Goal: Information Seeking & Learning: Learn about a topic

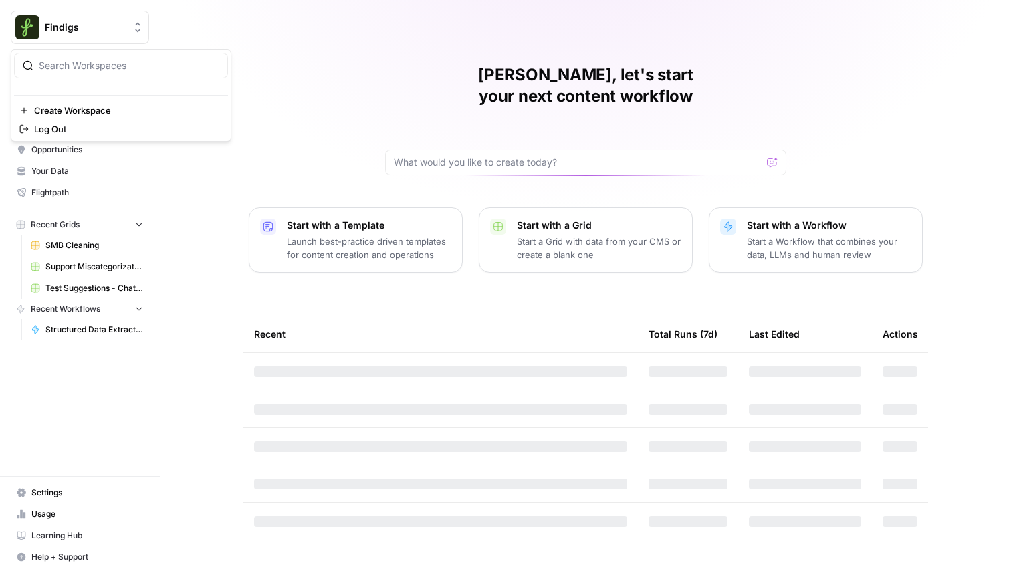
click at [95, 31] on span "Findigs" at bounding box center [85, 27] width 81 height 13
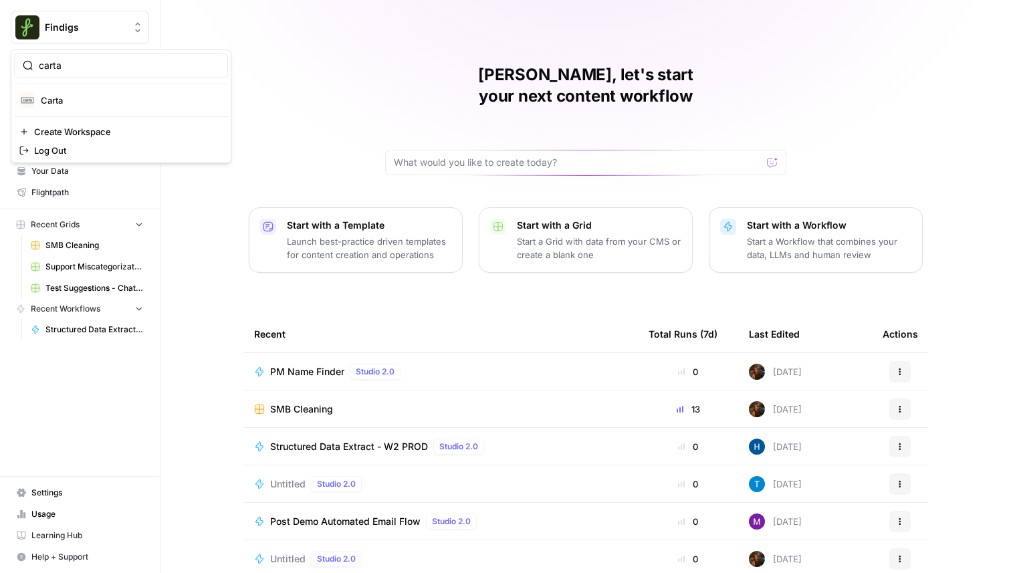
type input "carta"
click at [83, 104] on span "Carta" at bounding box center [129, 100] width 177 height 13
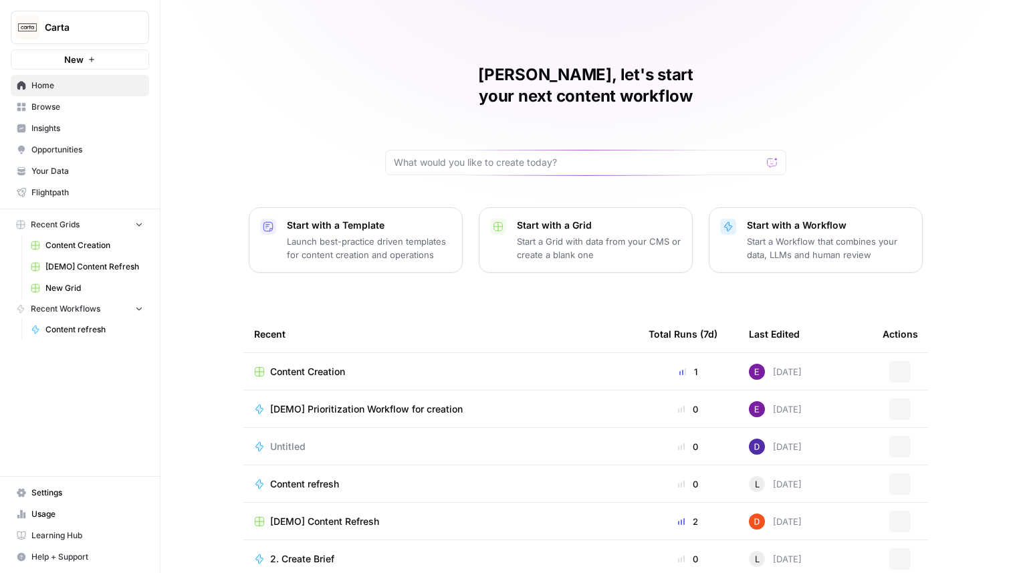
click at [66, 112] on span "Browse" at bounding box center [87, 107] width 112 height 12
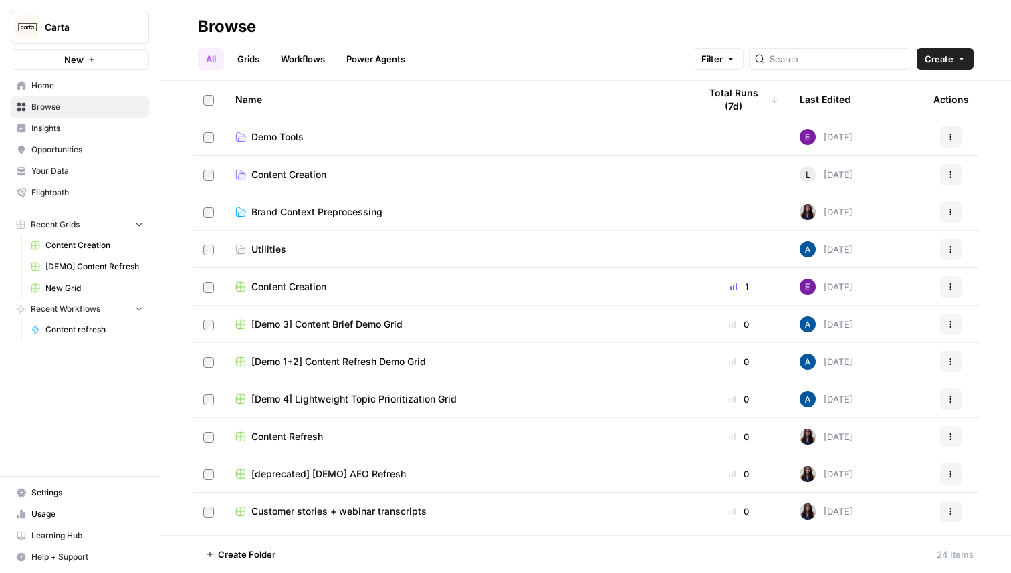
click at [58, 148] on span "Opportunities" at bounding box center [87, 150] width 112 height 12
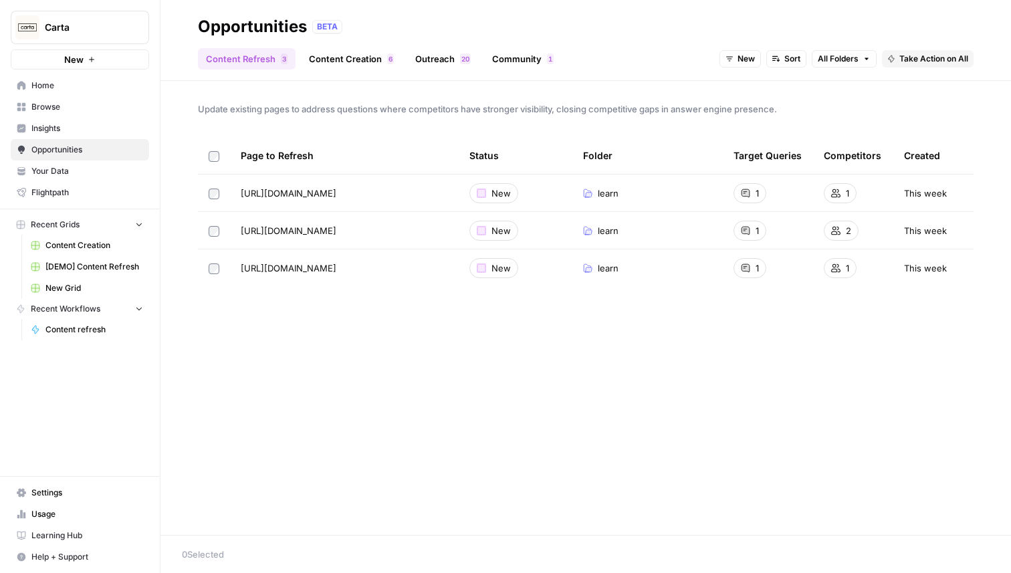
click at [63, 124] on span "Insights" at bounding box center [87, 128] width 112 height 12
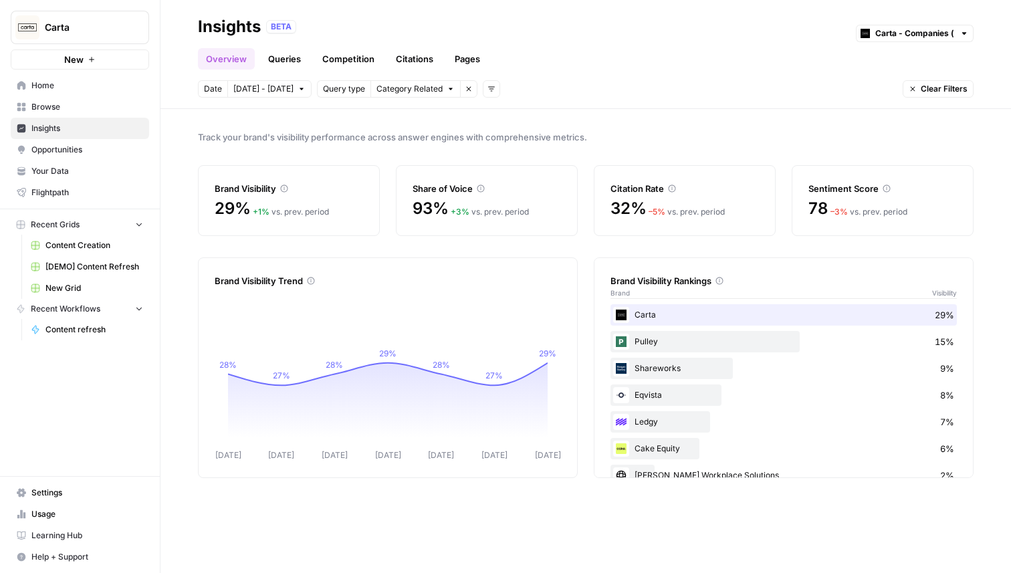
click at [274, 58] on link "Queries" at bounding box center [284, 58] width 49 height 21
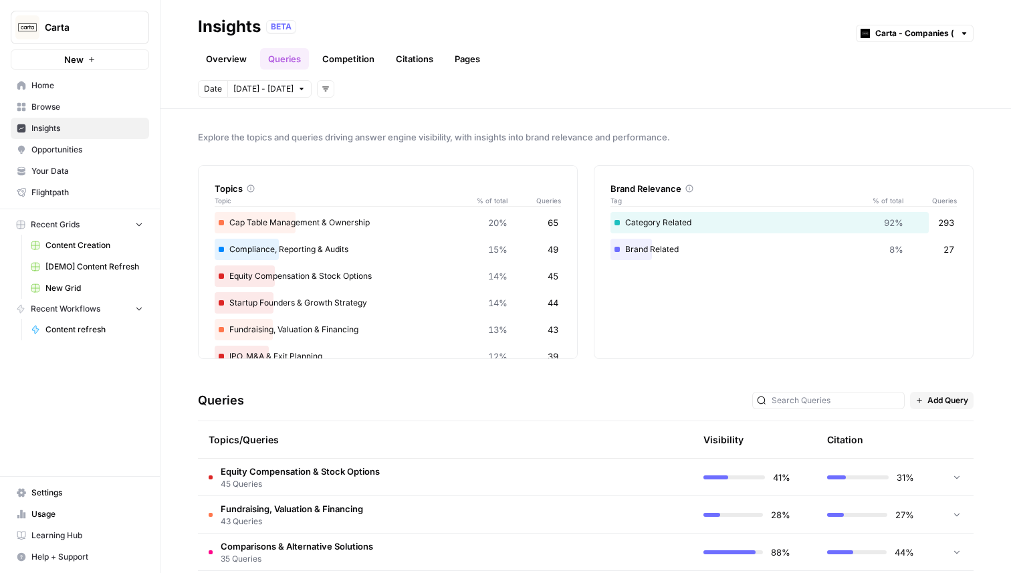
click at [467, 51] on link "Pages" at bounding box center [467, 58] width 41 height 21
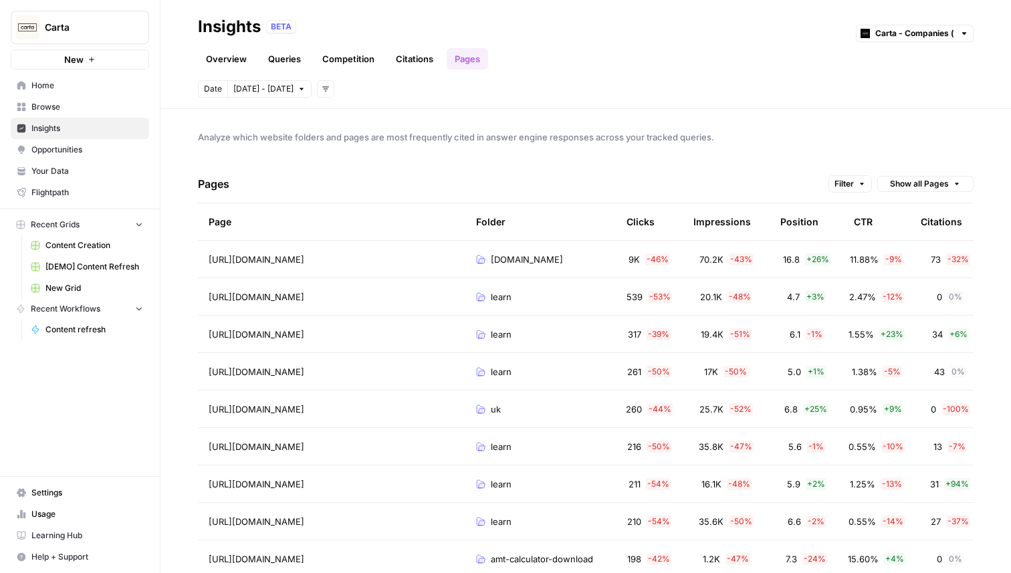
click at [263, 65] on link "Queries" at bounding box center [284, 58] width 49 height 21
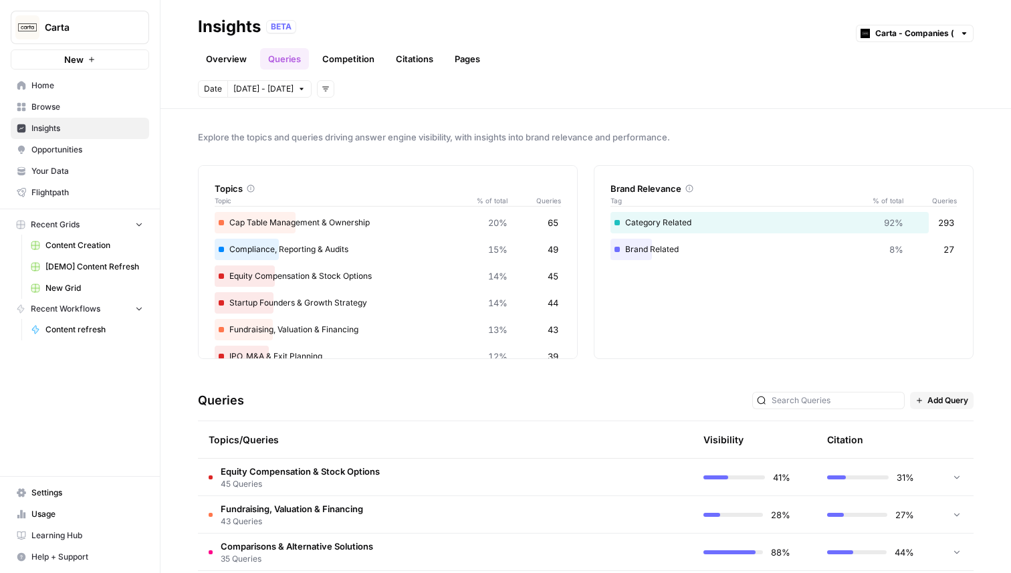
scroll to position [51, 0]
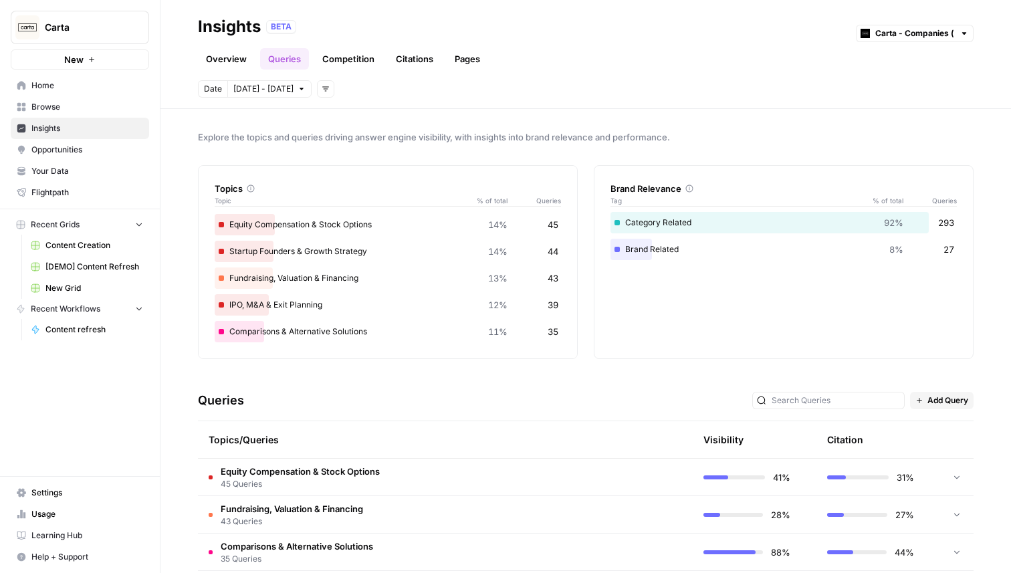
click at [285, 480] on span "45 Queries" at bounding box center [300, 484] width 159 height 12
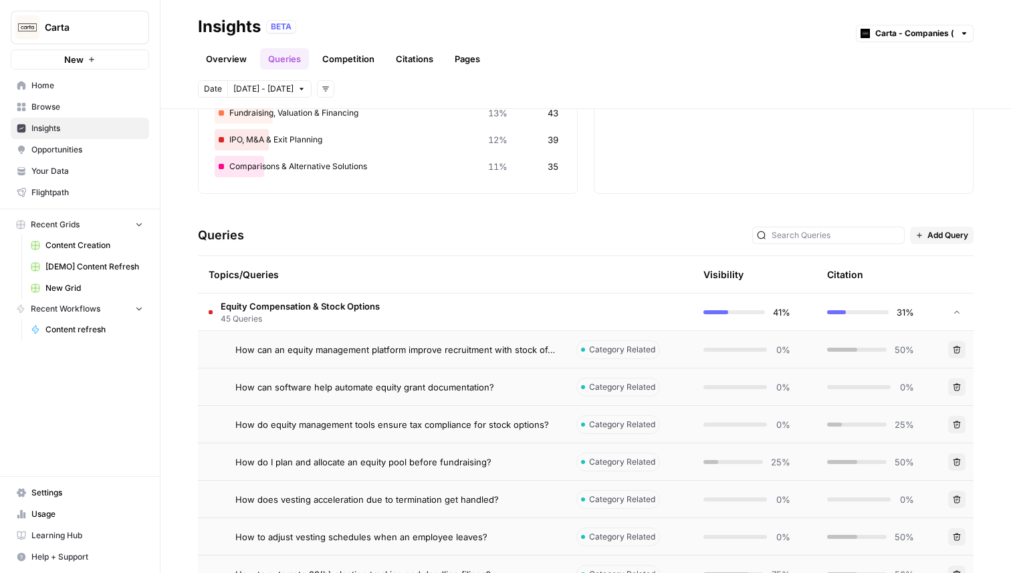
scroll to position [178, 0]
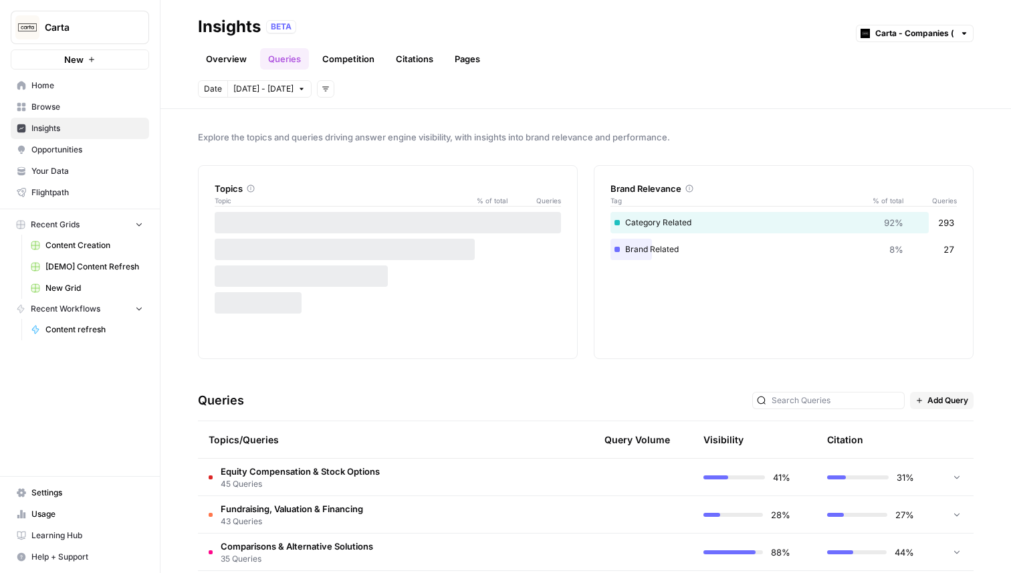
click at [492, 479] on td at bounding box center [508, 477] width 127 height 37
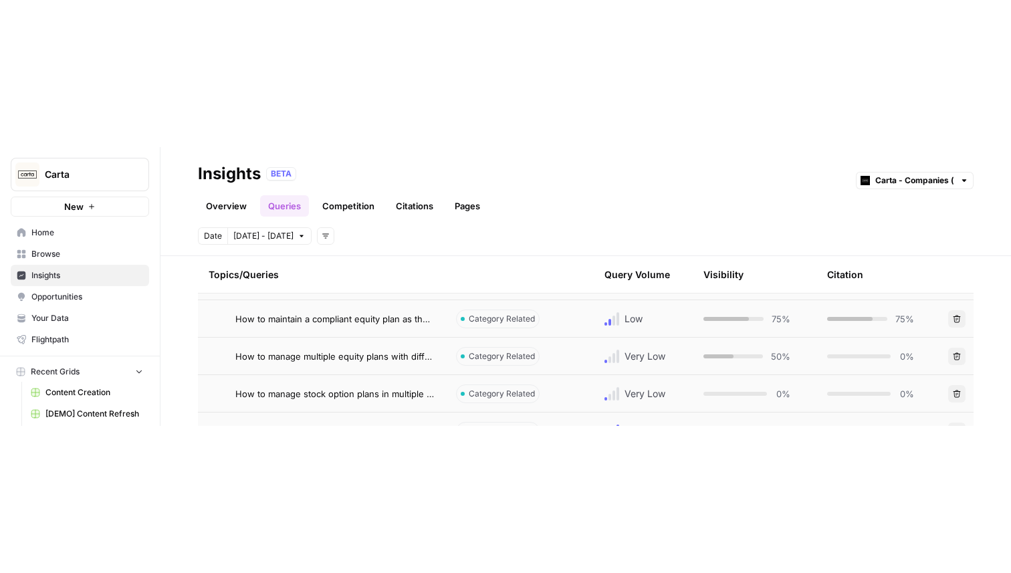
scroll to position [863, 0]
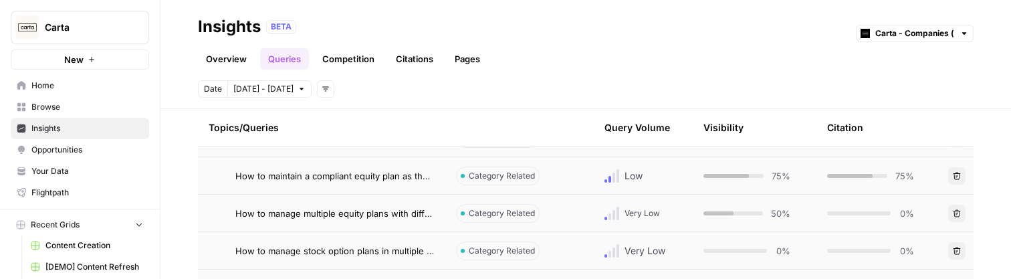
click at [990, 239] on div "Explore the topics and queries driving answer engine visibility, with insights …" at bounding box center [585, 194] width 851 height 170
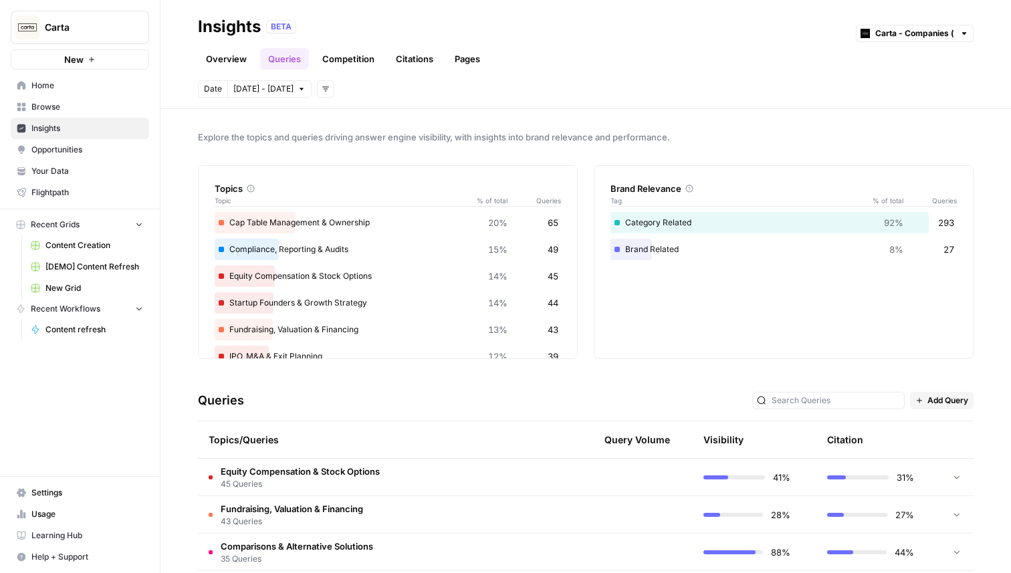
click at [481, 463] on td at bounding box center [508, 477] width 127 height 37
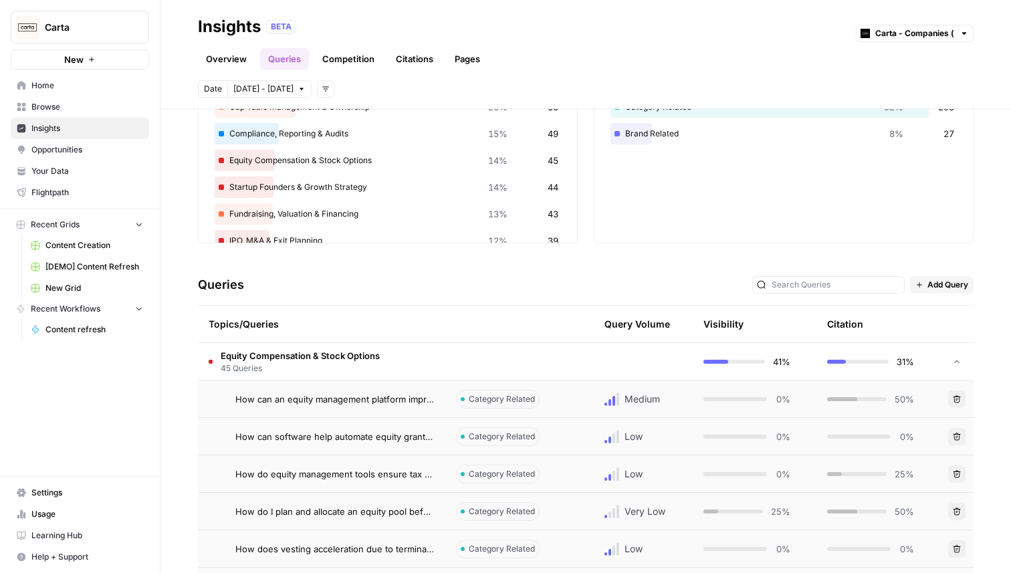
scroll to position [152, 0]
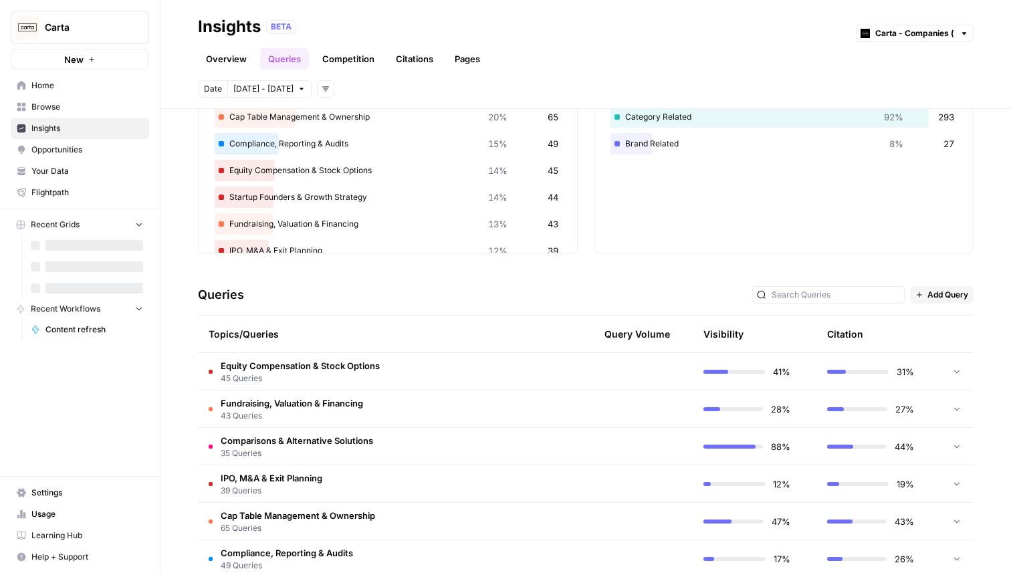
scroll to position [122, 0]
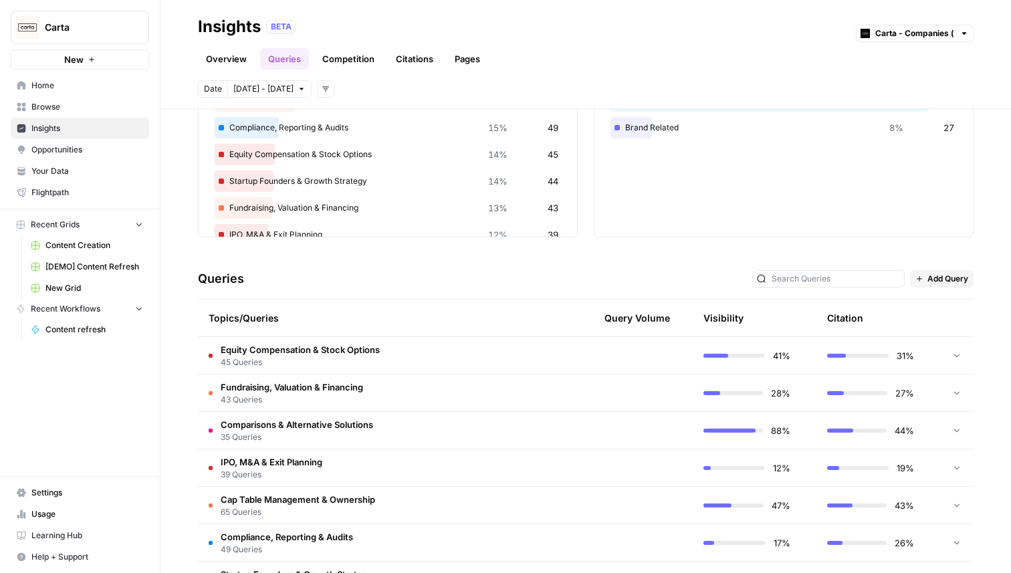
click at [315, 354] on span "Equity Compensation & Stock Options" at bounding box center [300, 349] width 159 height 13
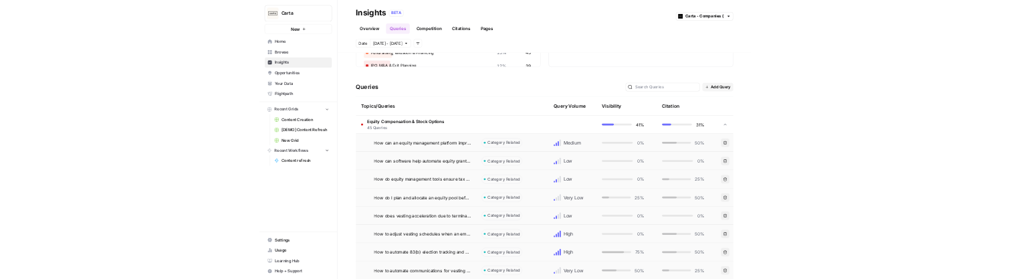
scroll to position [263, 0]
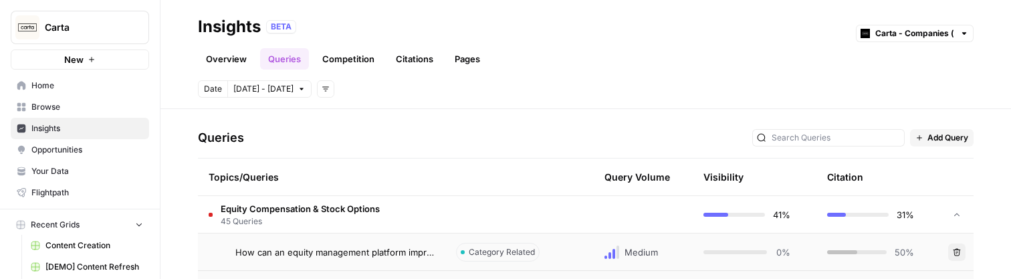
click at [563, 86] on div "Date [DATE] - [DATE] Add filters" at bounding box center [586, 88] width 776 height 17
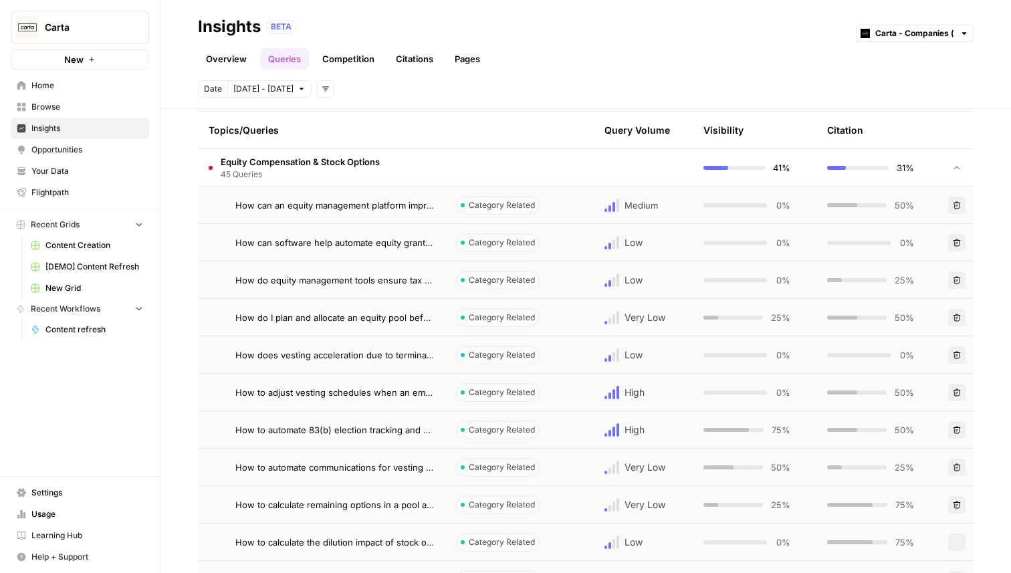
scroll to position [0, 0]
